Goal: Obtain resource: Download file/media

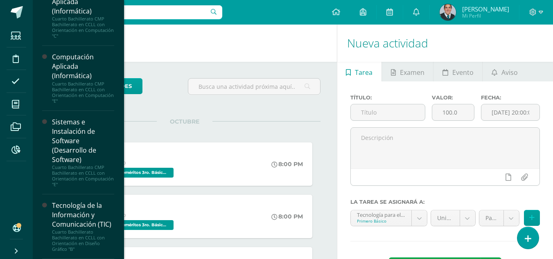
scroll to position [578, 0]
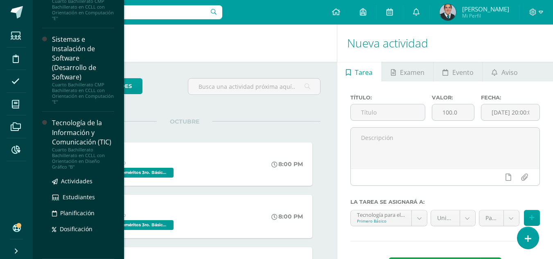
click at [72, 147] on div "Tecnología de la Información y Comunicación (TIC)" at bounding box center [83, 132] width 62 height 28
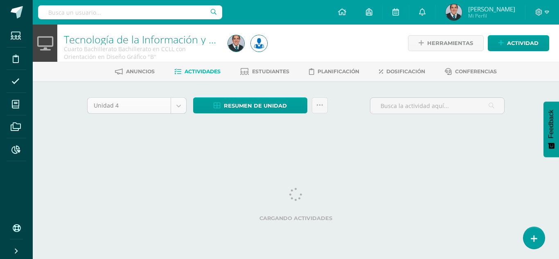
click at [183, 103] on body "Estudiantes Disciplina Asistencia Mis cursos Archivos Reportes Soporte Ayuda Re…" at bounding box center [279, 76] width 559 height 153
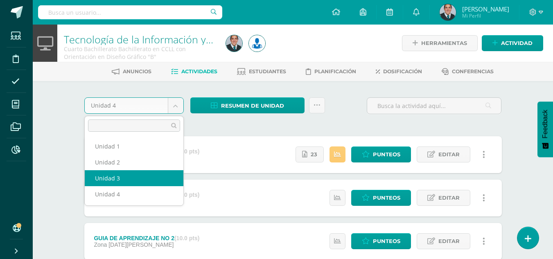
select select "Unidad 3"
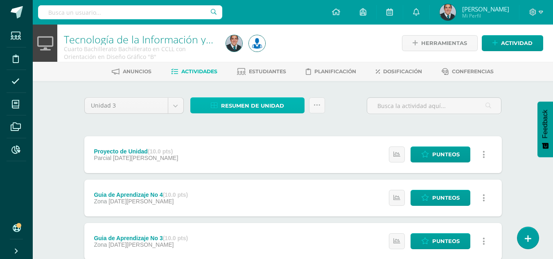
click at [231, 107] on span "Resumen de unidad" at bounding box center [252, 105] width 63 height 15
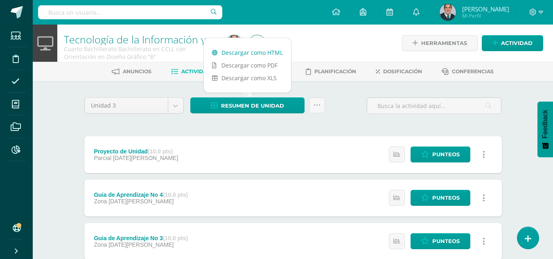
click at [230, 54] on link "Descargar como HTML" at bounding box center [247, 52] width 87 height 13
